Goal: Check status: Check status

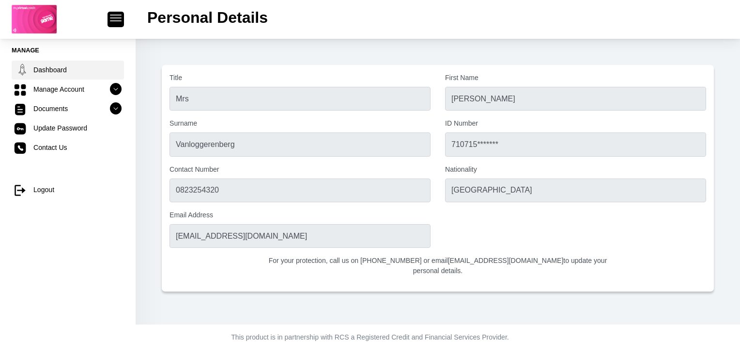
click at [58, 69] on link "Dashboard" at bounding box center [68, 70] width 112 height 18
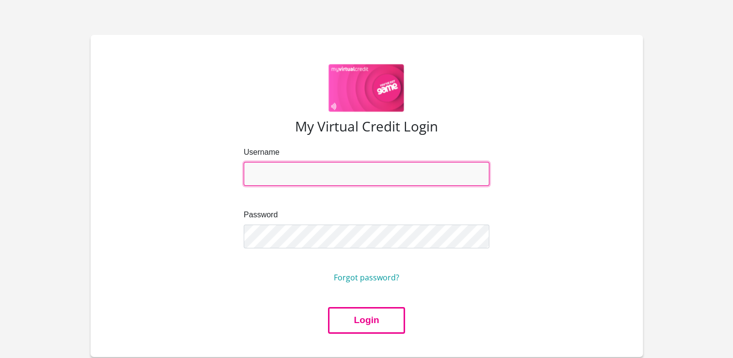
type input "[EMAIL_ADDRESS][DOMAIN_NAME]"
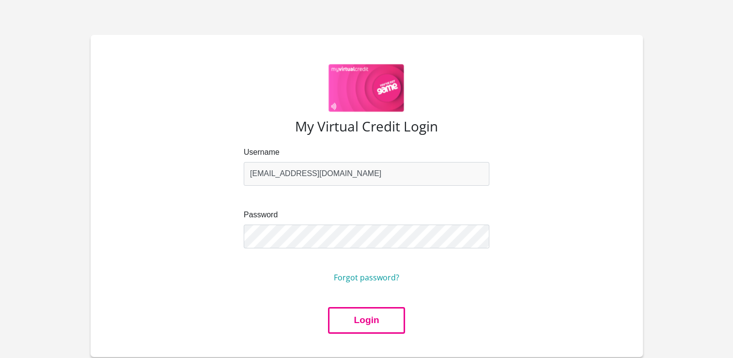
click at [357, 319] on button "Login" at bounding box center [366, 320] width 77 height 27
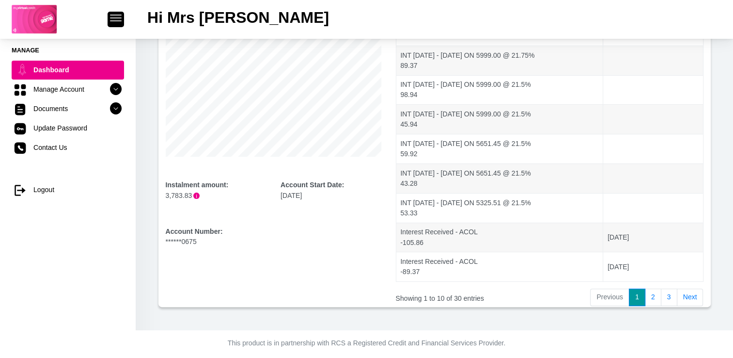
scroll to position [193, 0]
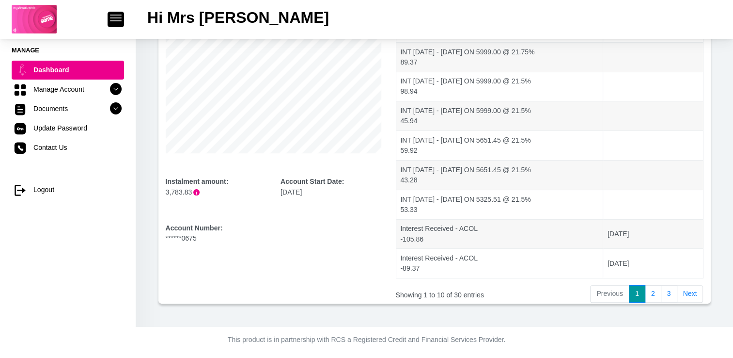
click at [189, 229] on b "Account Number:" at bounding box center [194, 228] width 57 height 8
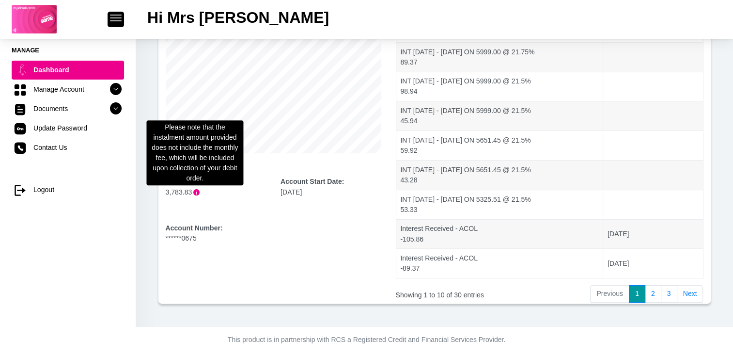
click at [194, 192] on span "i" at bounding box center [196, 192] width 6 height 6
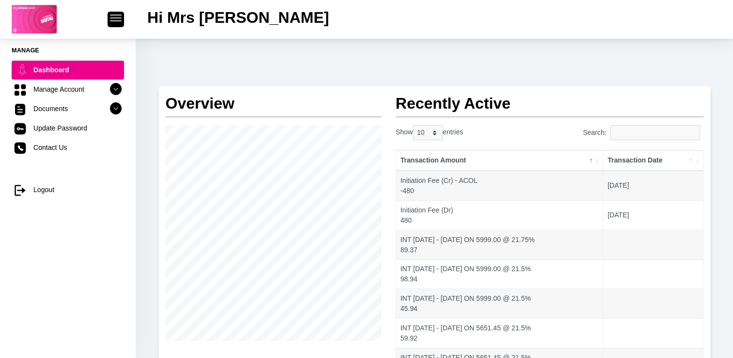
scroll to position [0, 0]
